Goal: Information Seeking & Learning: Compare options

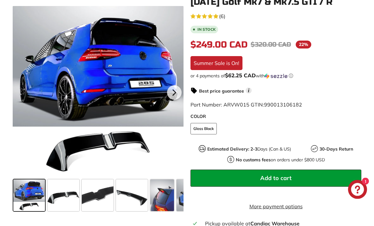
scroll to position [142, 0]
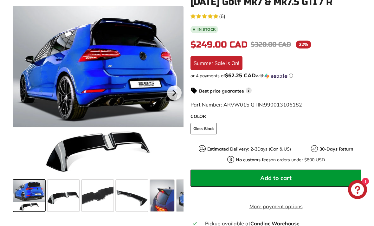
click at [60, 195] on span at bounding box center [64, 196] width 32 height 32
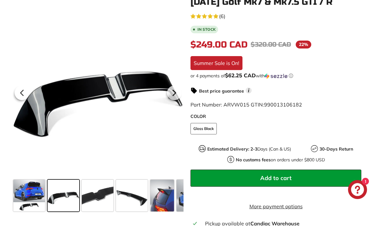
click at [178, 95] on icon at bounding box center [174, 93] width 15 height 15
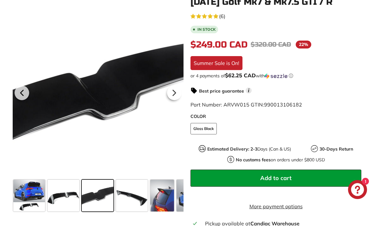
click at [177, 91] on icon at bounding box center [174, 93] width 15 height 15
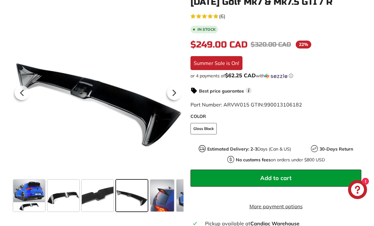
click at [178, 92] on icon at bounding box center [174, 93] width 15 height 15
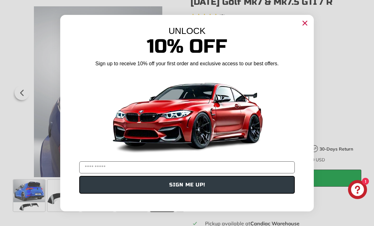
scroll to position [0, 64]
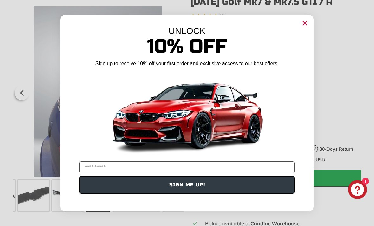
click at [307, 28] on circle "Close dialog" at bounding box center [305, 23] width 10 height 10
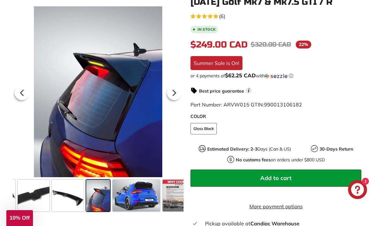
click at [175, 95] on icon at bounding box center [174, 93] width 15 height 15
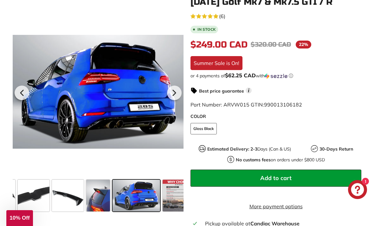
click at [22, 93] on icon at bounding box center [22, 92] width 3 height 5
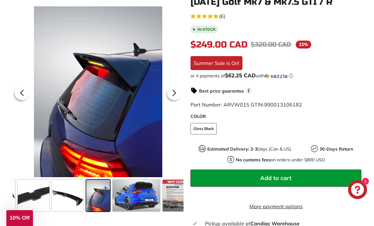
click at [179, 90] on icon at bounding box center [174, 93] width 15 height 15
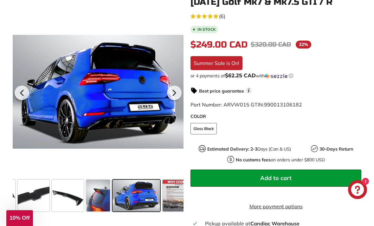
click at [178, 88] on icon at bounding box center [174, 93] width 15 height 15
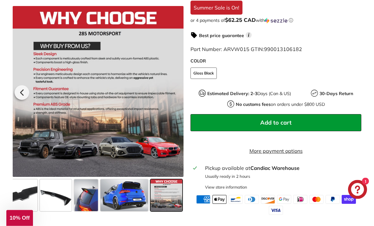
scroll to position [198, 0]
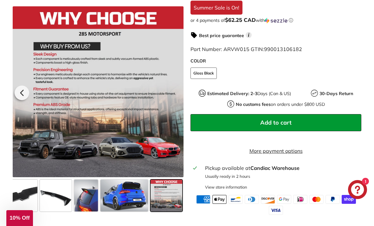
click at [133, 196] on span at bounding box center [125, 196] width 48 height 32
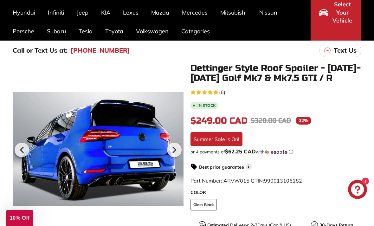
scroll to position [62, 0]
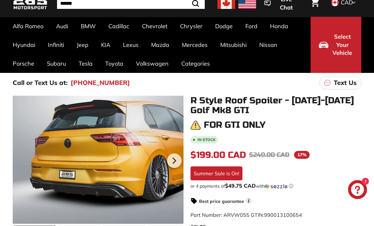
scroll to position [39, 0]
